Goal: Find specific page/section: Find specific page/section

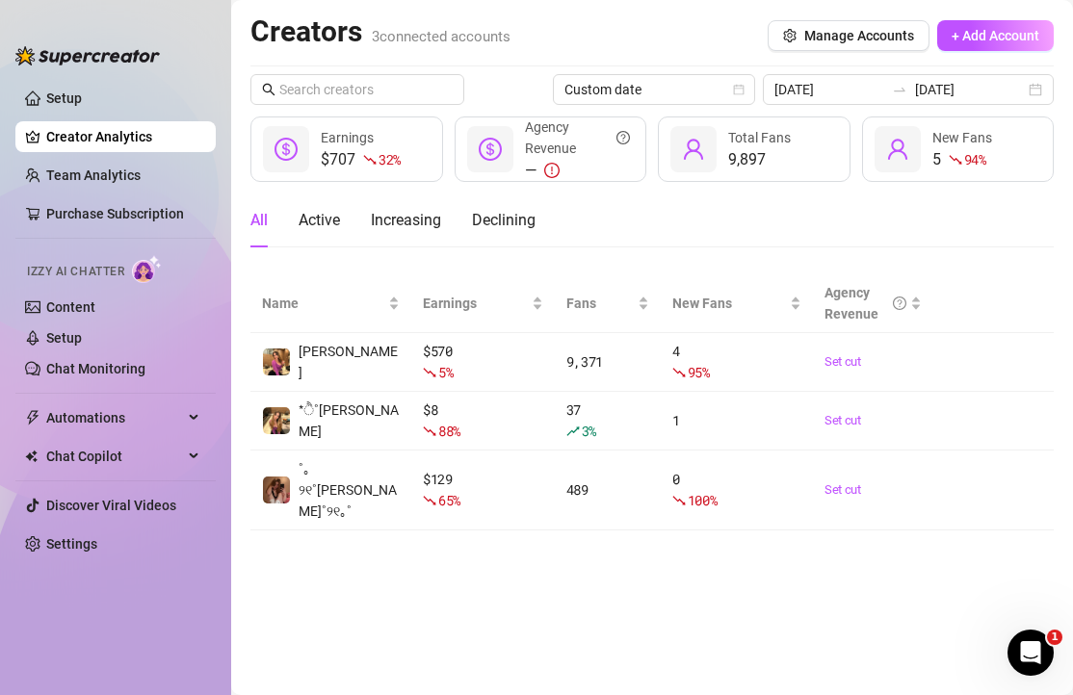
click at [91, 178] on link "Team Analytics" at bounding box center [93, 175] width 94 height 15
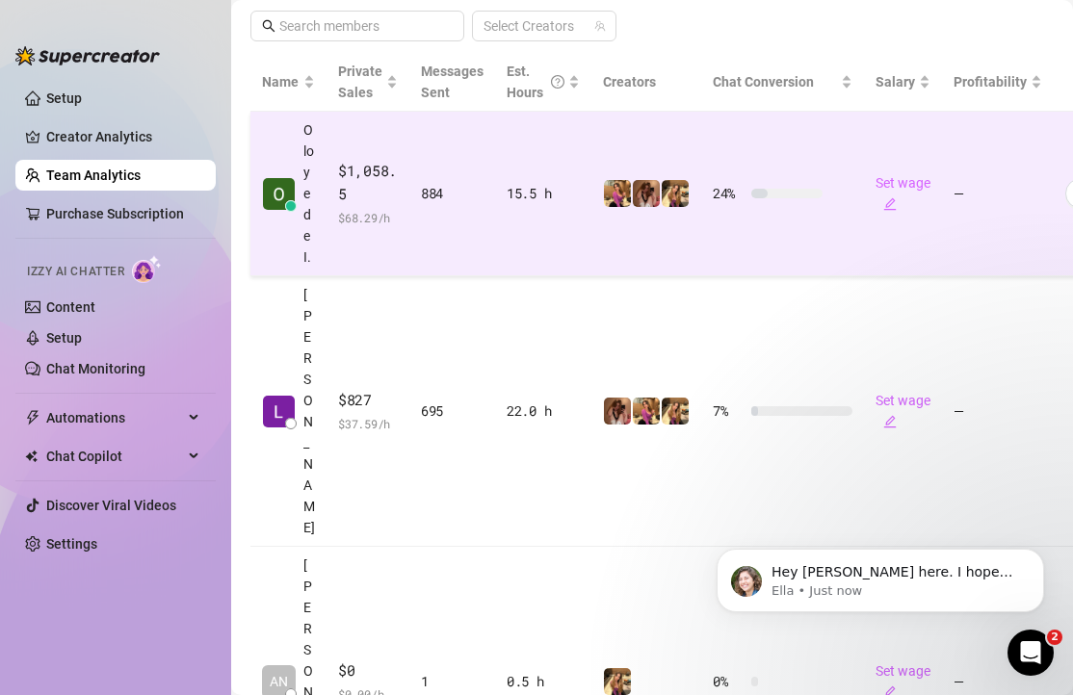
scroll to position [445, 0]
click at [416, 223] on td "884" at bounding box center [452, 192] width 86 height 165
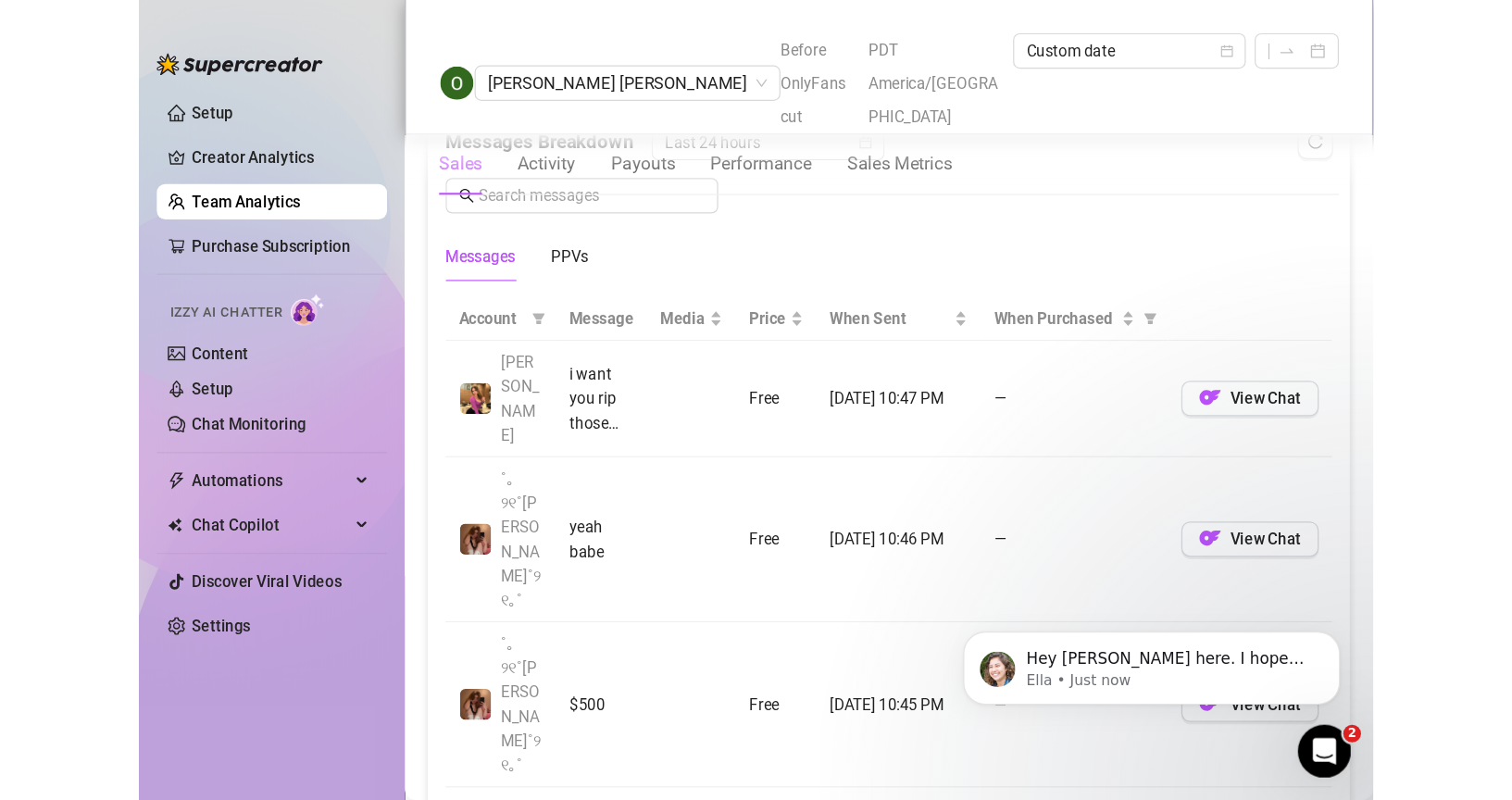
scroll to position [1253, 0]
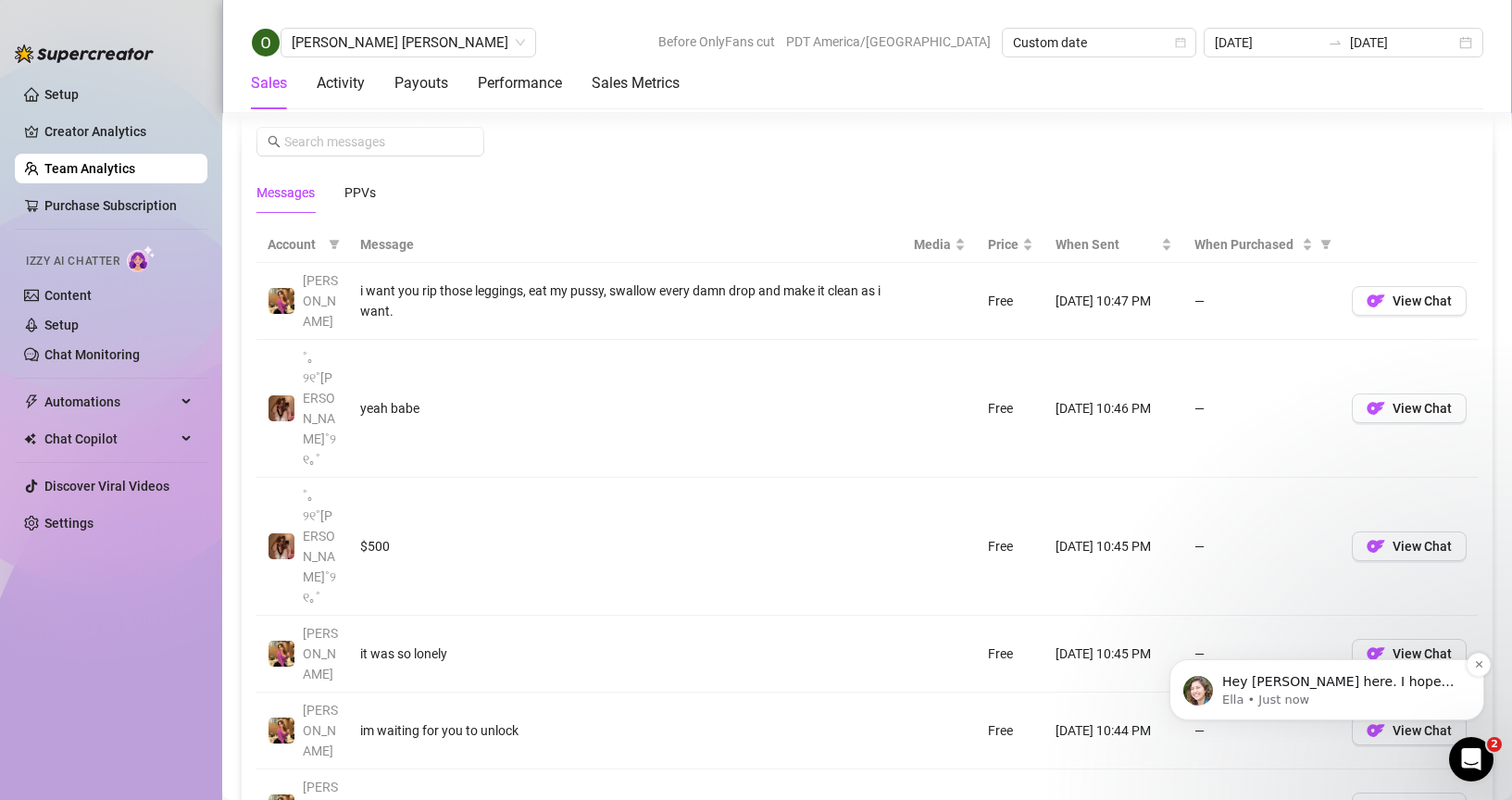
click at [1030, 667] on span "Hey [PERSON_NAME] here. I hope you’re loving your new onlyfans superpowers! 💥 Q…" at bounding box center [1341, 783] width 238 height 217
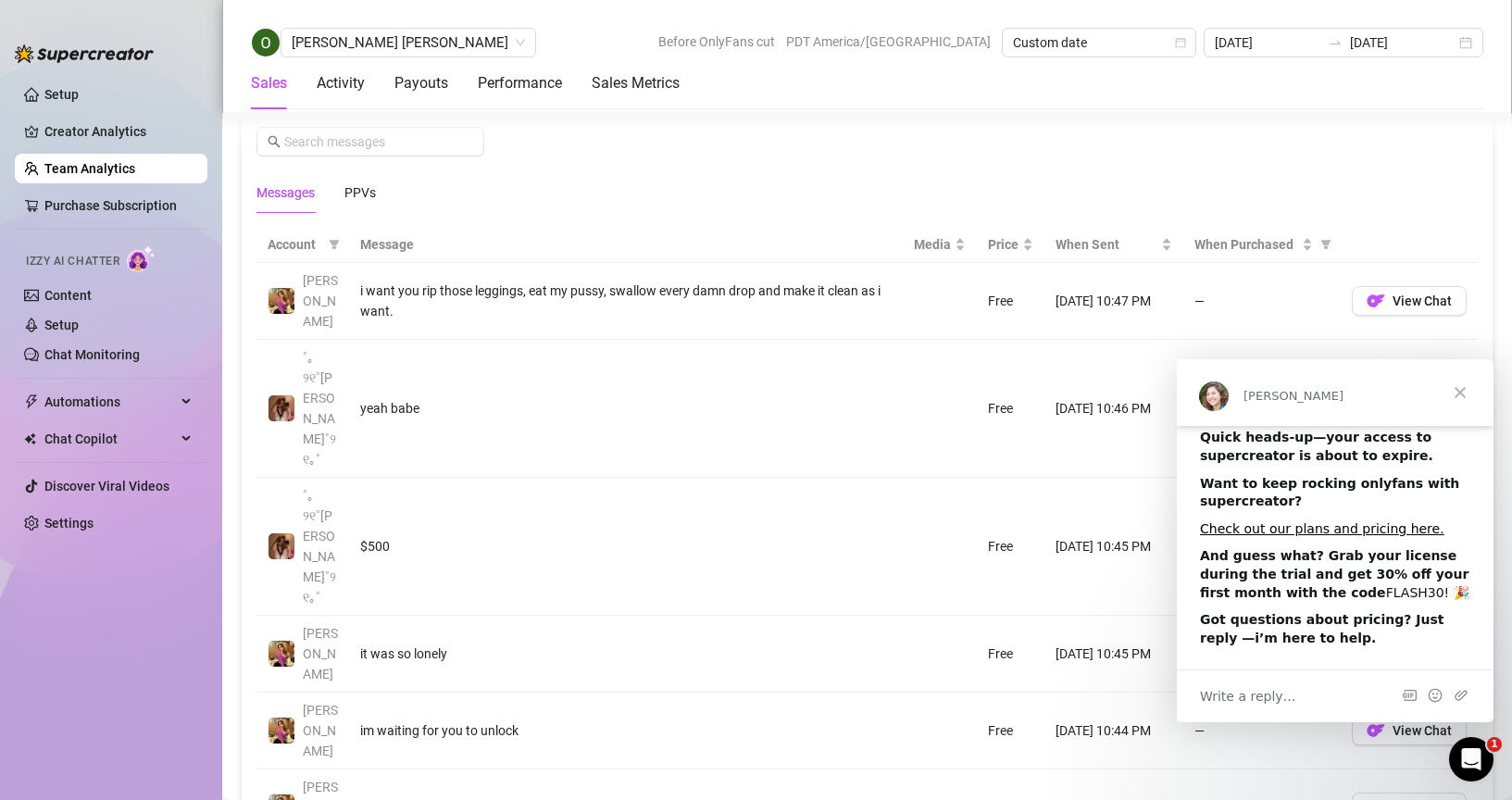
scroll to position [88, 0]
drag, startPoint x: 1350, startPoint y: 592, endPoint x: 1288, endPoint y: 591, distance: 62.0
click at [1030, 591] on div "And guess what? Grab your license during the trial and get 30% off your first m…" at bounding box center [1334, 573] width 270 height 55
copy div "FLASH30!"
